Goal: Task Accomplishment & Management: Complete application form

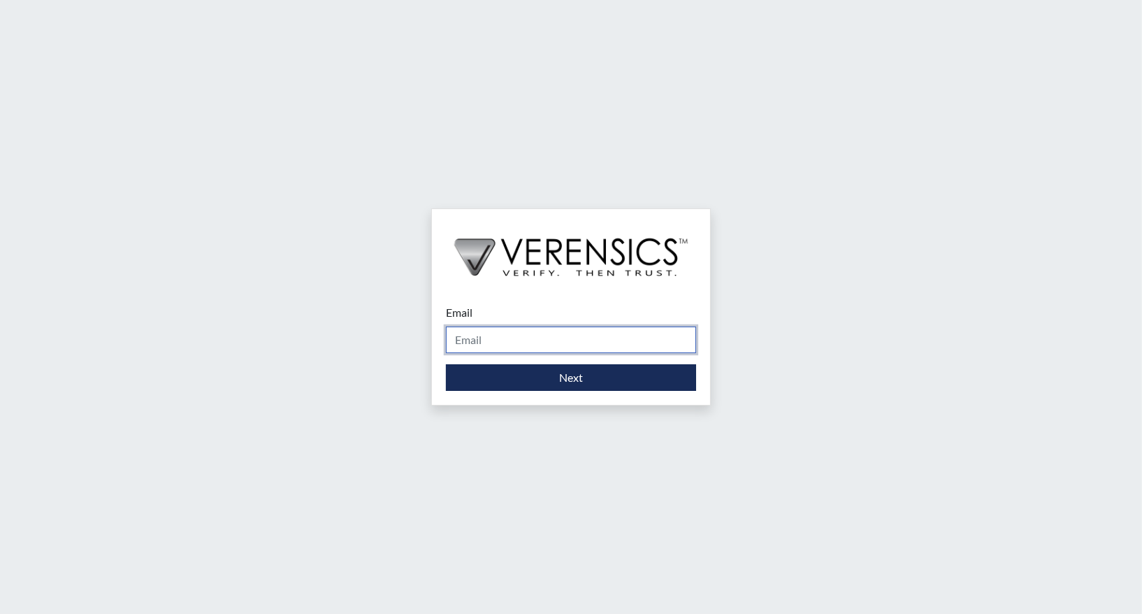
click at [527, 338] on input "Email" at bounding box center [571, 339] width 250 height 27
type input "[PERSON_NAME][EMAIL_ADDRESS][PERSON_NAME][DOMAIN_NAME]"
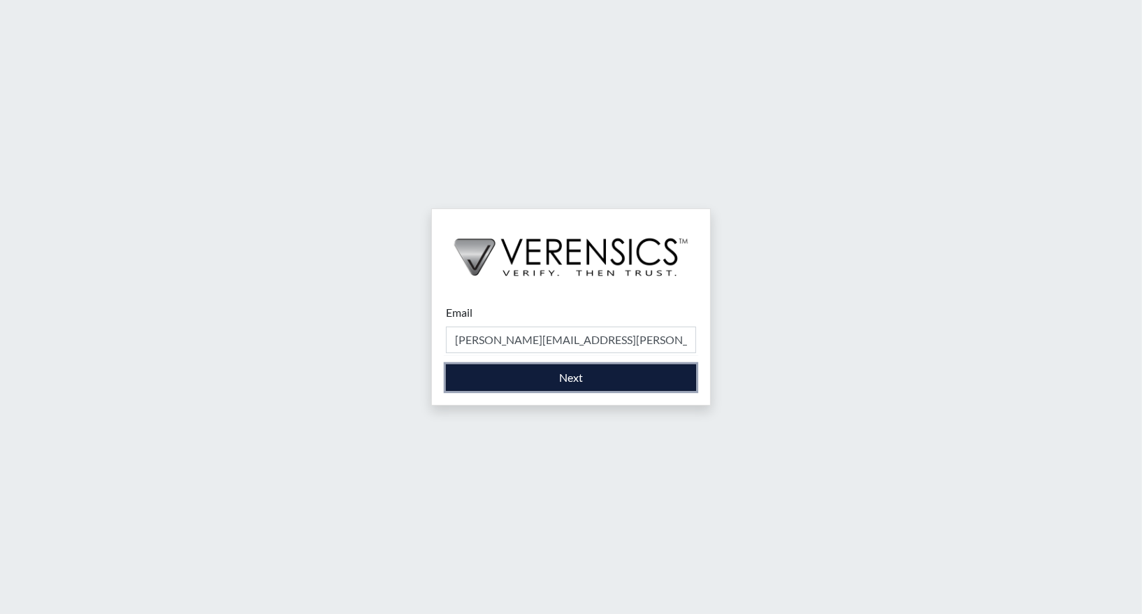
click at [570, 376] on button "Next" at bounding box center [571, 377] width 250 height 27
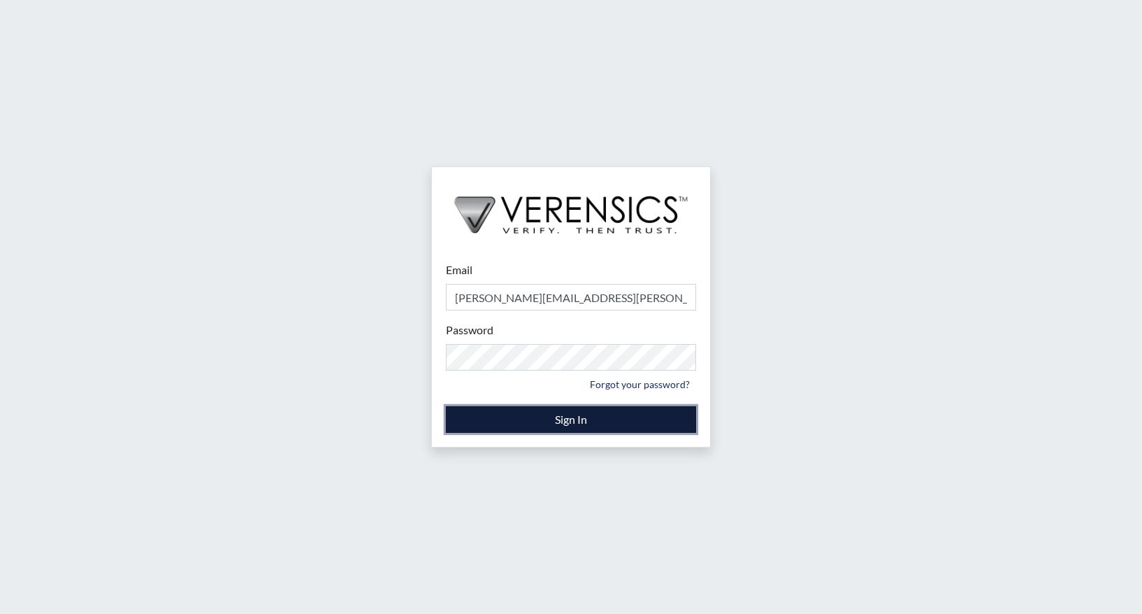
click at [555, 424] on button "Sign In" at bounding box center [571, 419] width 250 height 27
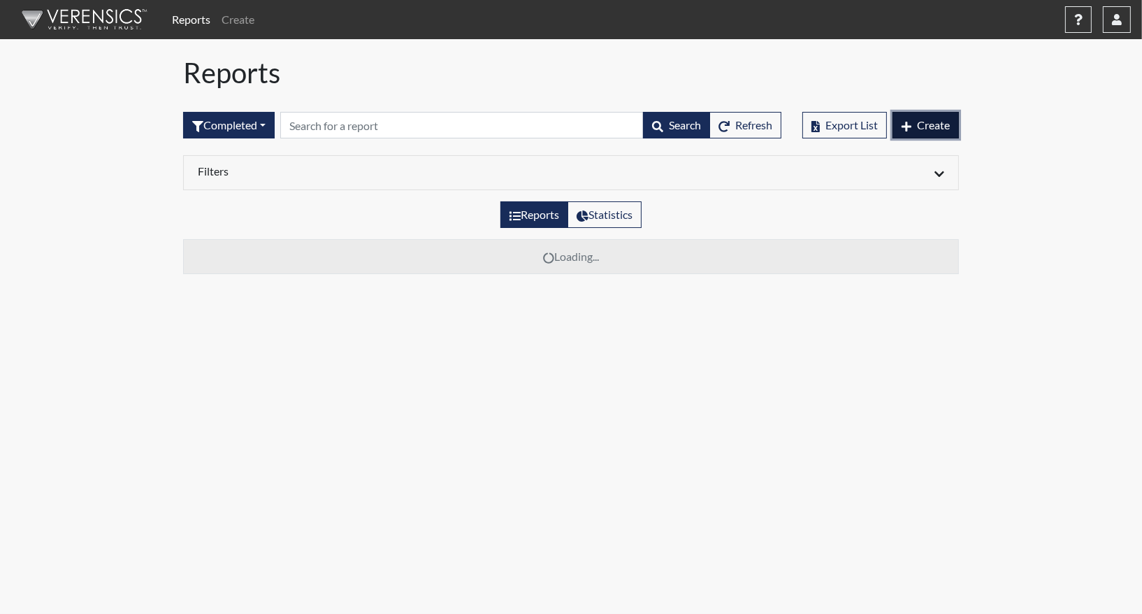
click at [939, 122] on span "Create" at bounding box center [933, 124] width 33 height 13
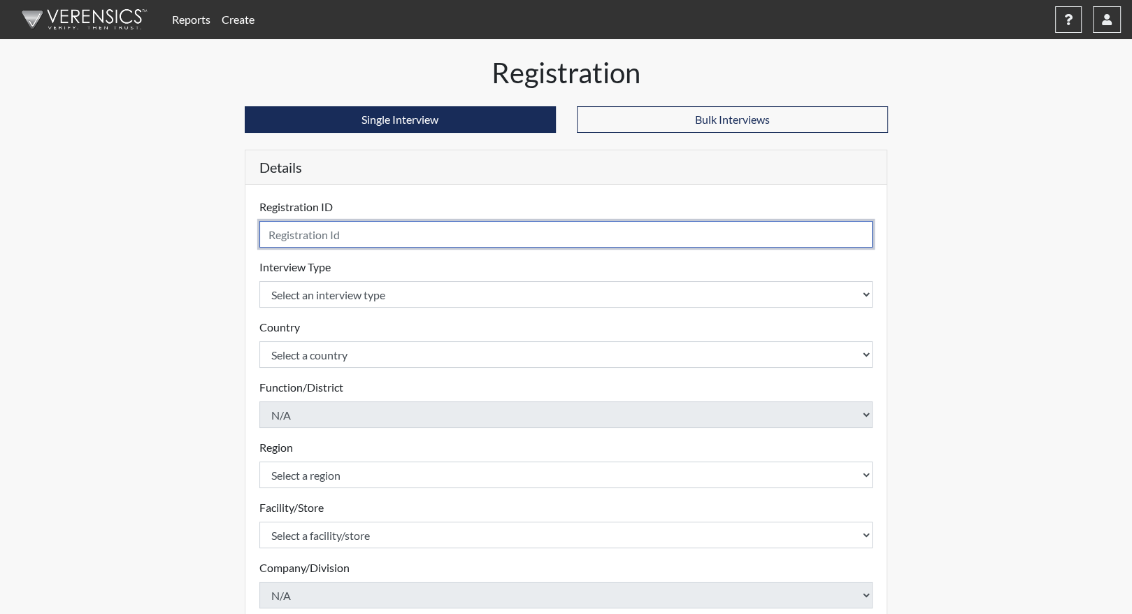
click at [314, 239] on input "text" at bounding box center [566, 234] width 614 height 27
type input "JJD0462"
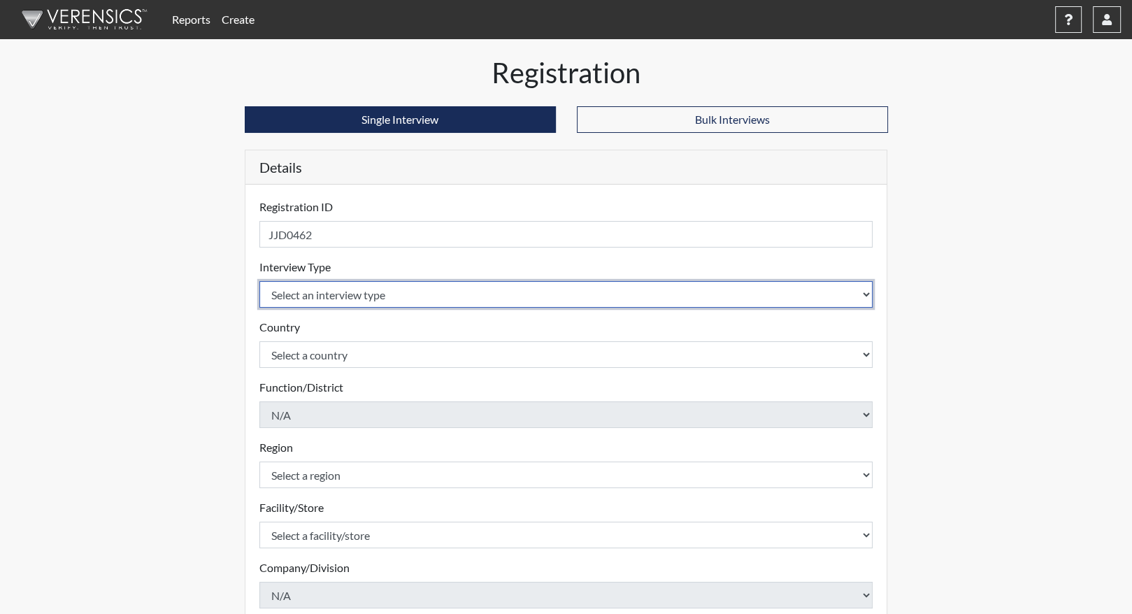
click at [296, 289] on select "Select an interview type Corrections Pre-Employment" at bounding box center [566, 294] width 614 height 27
select select "ff733e93-e1bf-11ea-9c9f-0eff0cf7eb8f"
click at [259, 281] on select "Select an interview type Corrections Pre-Employment" at bounding box center [566, 294] width 614 height 27
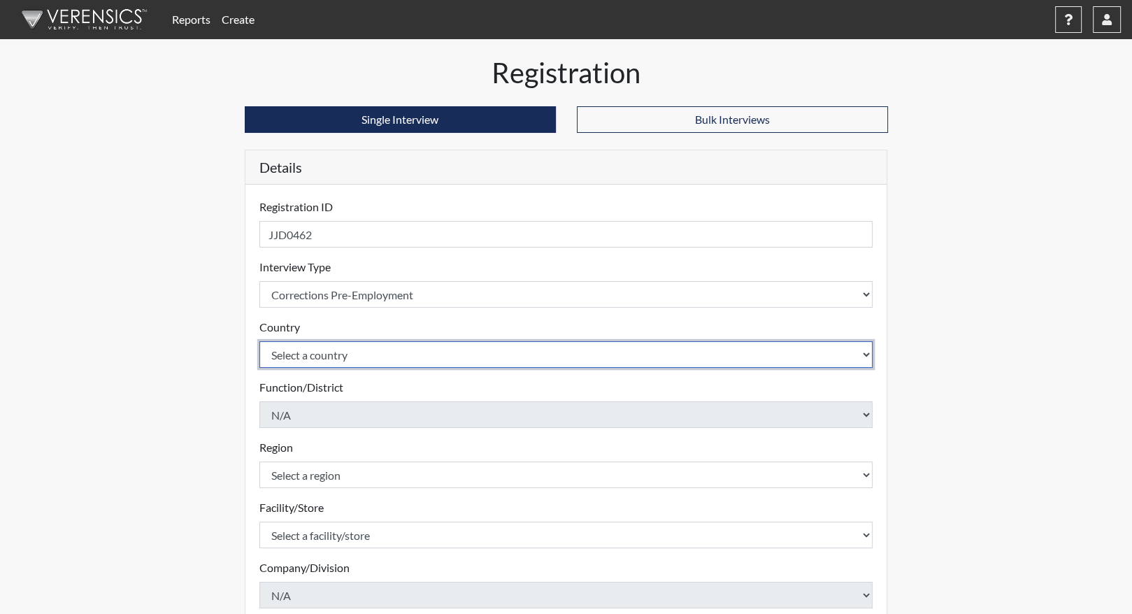
click at [351, 354] on select "Select a country [GEOGRAPHIC_DATA] [GEOGRAPHIC_DATA]" at bounding box center [566, 354] width 614 height 27
select select "united-states-of-[GEOGRAPHIC_DATA]"
click at [259, 341] on select "Select a country [GEOGRAPHIC_DATA] [GEOGRAPHIC_DATA]" at bounding box center [566, 354] width 614 height 27
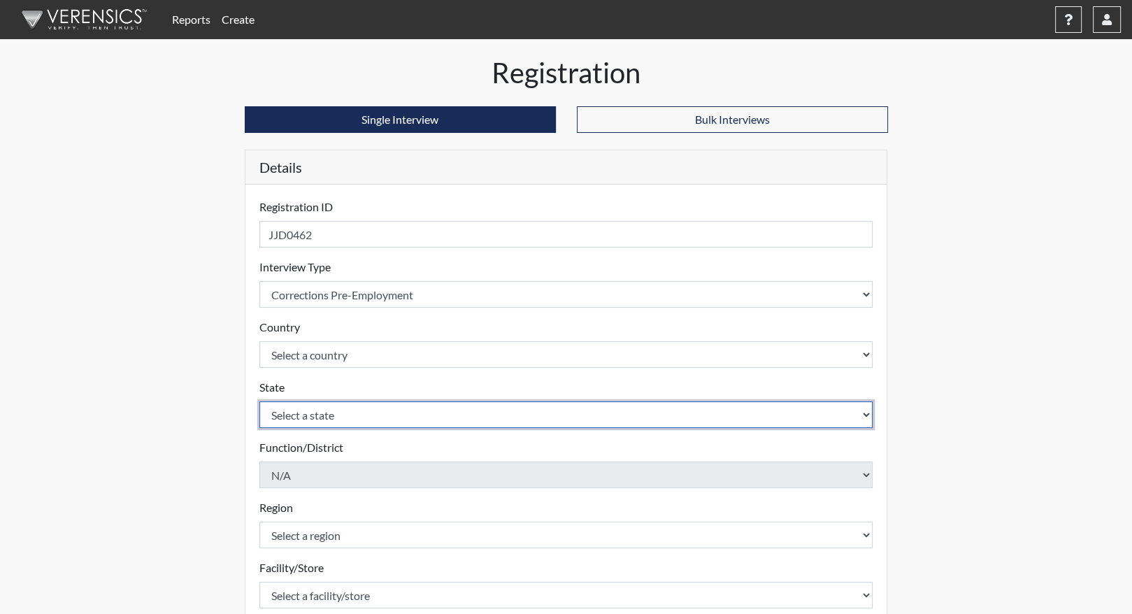
click at [354, 414] on select "Select a state [US_STATE] [US_STATE] [US_STATE] [US_STATE] [US_STATE] [US_STATE…" at bounding box center [566, 414] width 614 height 27
select select "GA"
click at [259, 401] on select "Select a state [US_STATE] [US_STATE] [US_STATE] [US_STATE] [US_STATE] [US_STATE…" at bounding box center [566, 414] width 614 height 27
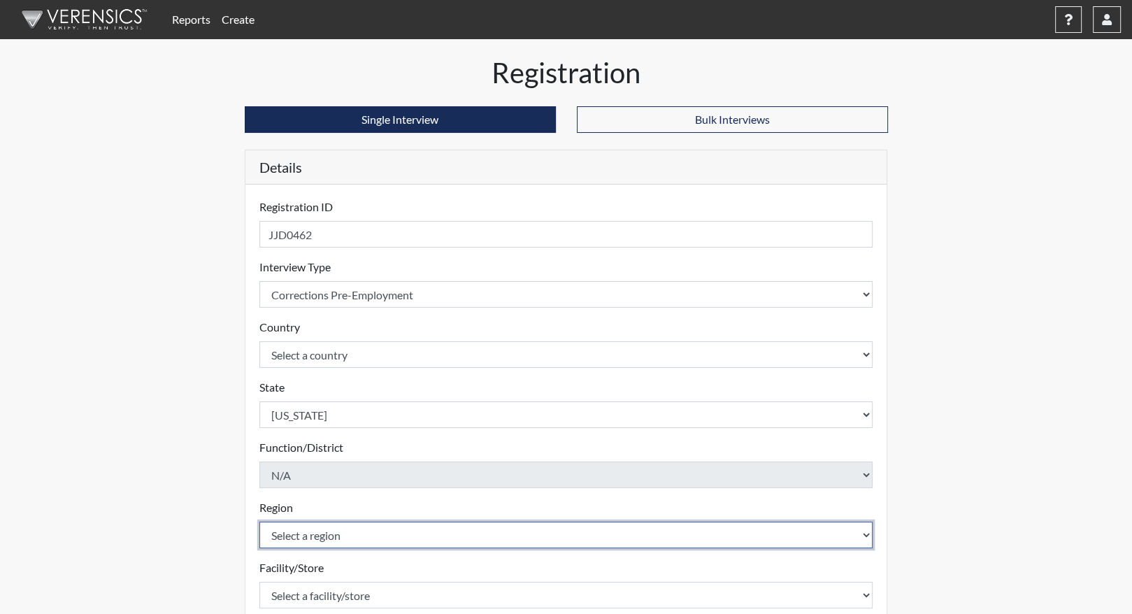
click at [351, 533] on select "Select a region [GEOGRAPHIC_DATA]" at bounding box center [566, 534] width 614 height 27
select select "8bdab1f8-09d2-48bf-ae6d-f2dae3084107"
click at [259, 521] on select "Select a region [GEOGRAPHIC_DATA]" at bounding box center [566, 534] width 614 height 27
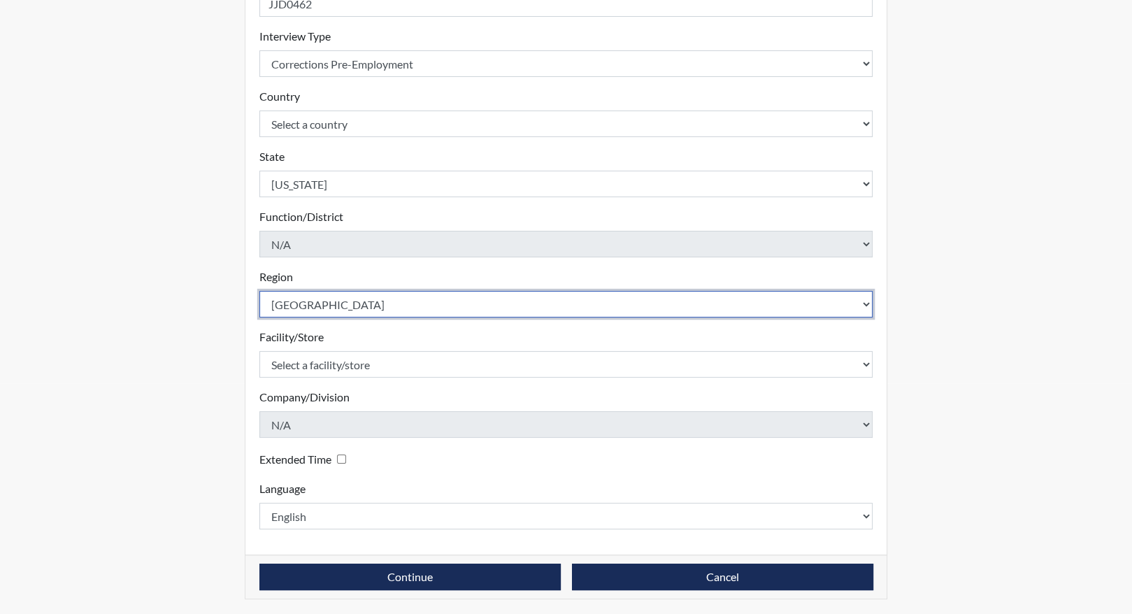
scroll to position [231, 0]
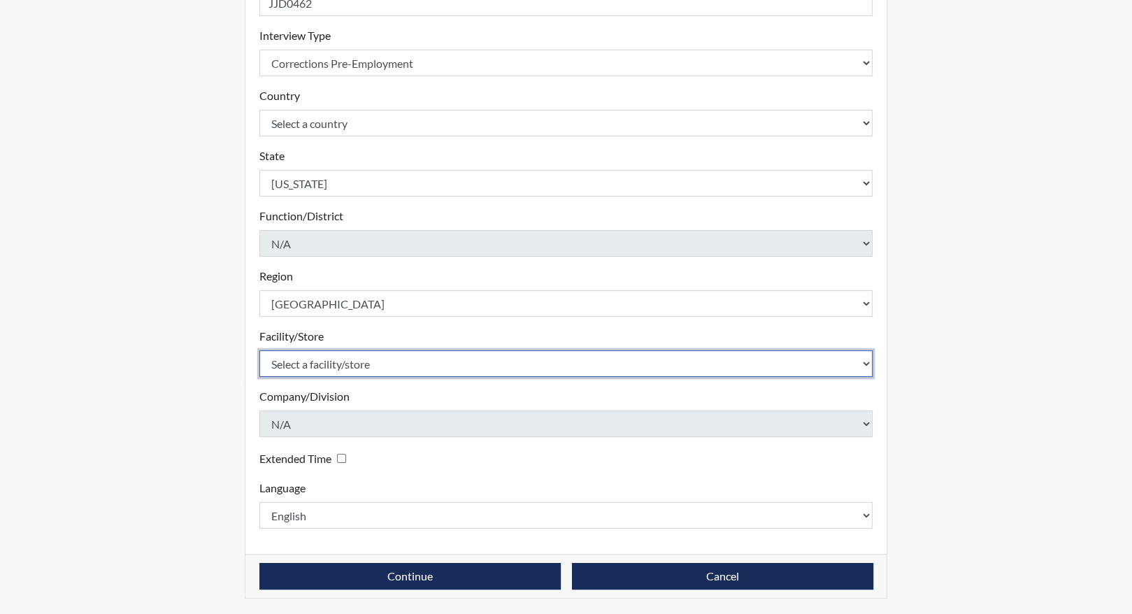
click at [371, 359] on select "Select a facility/store [PERSON_NAME]" at bounding box center [566, 363] width 614 height 27
select select "f596a289-534b-4d03-832e-4a8daa59f436"
click at [259, 350] on select "Select a facility/store [PERSON_NAME]" at bounding box center [566, 363] width 614 height 27
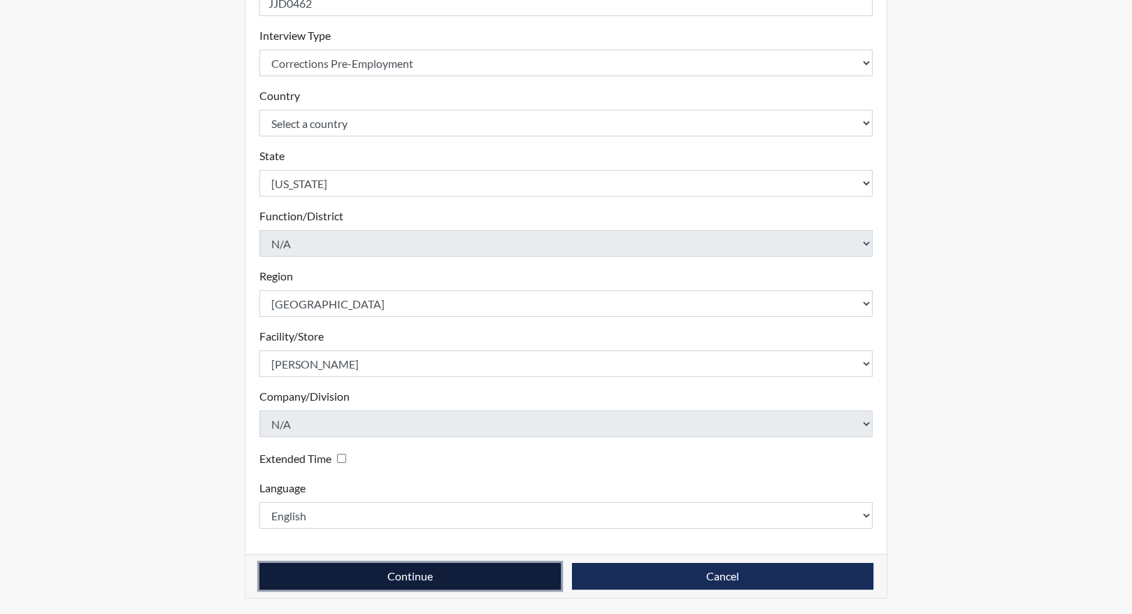
click at [424, 576] on button "Continue" at bounding box center [409, 576] width 301 height 27
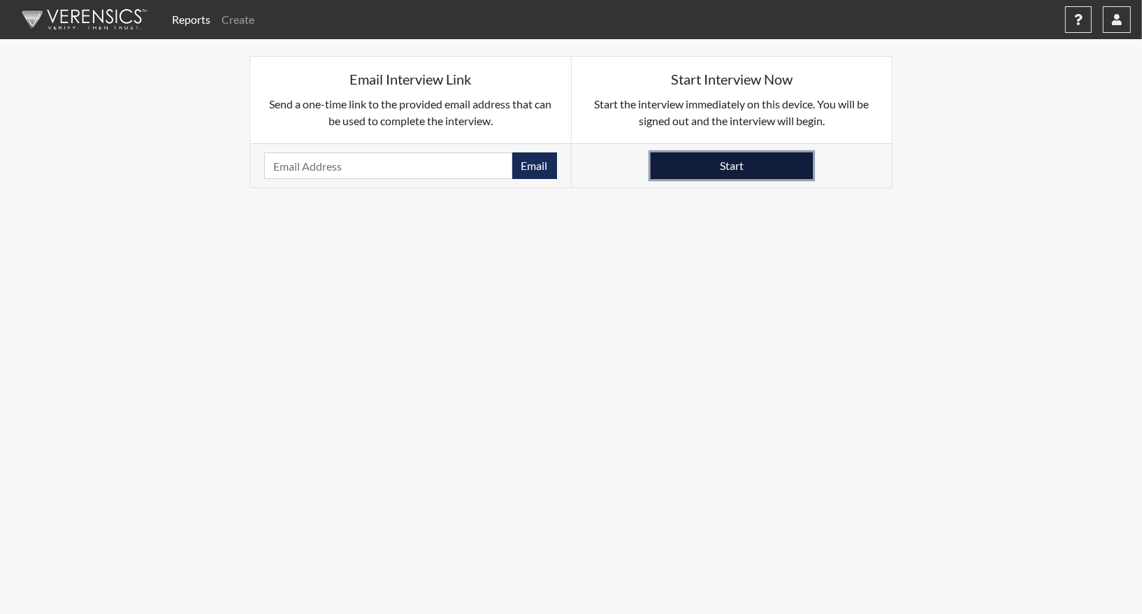
click at [689, 165] on button "Start" at bounding box center [732, 165] width 162 height 27
